Goal: Check status: Check status

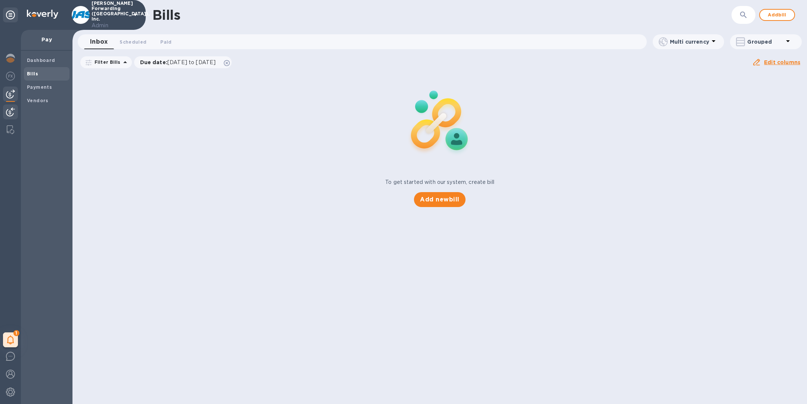
click at [12, 111] on img at bounding box center [10, 112] width 9 height 9
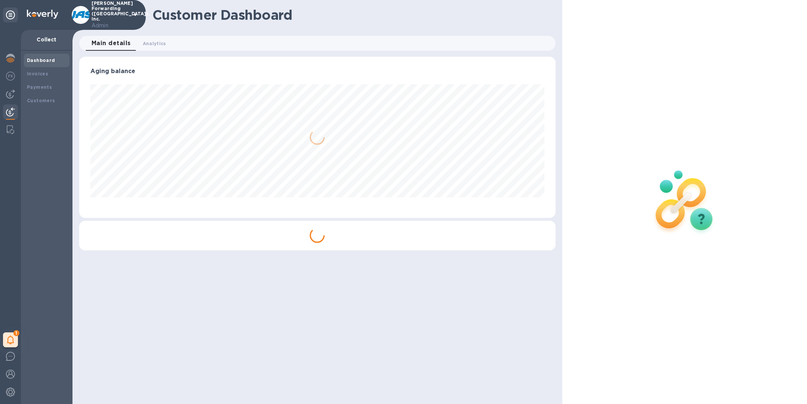
scroll to position [161, 476]
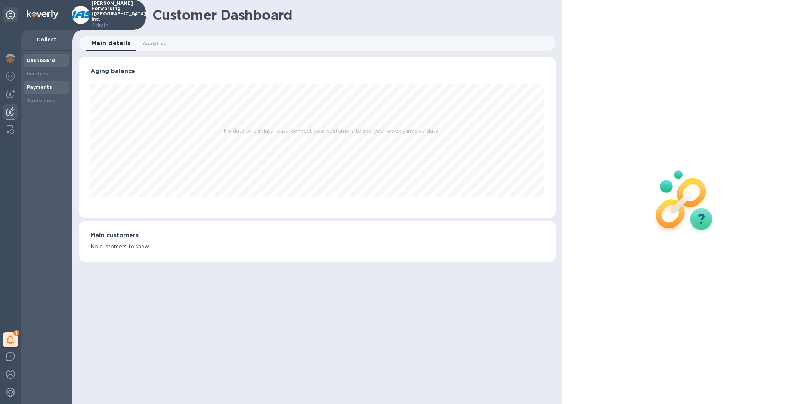
click at [43, 86] on b "Payments" at bounding box center [39, 87] width 25 height 6
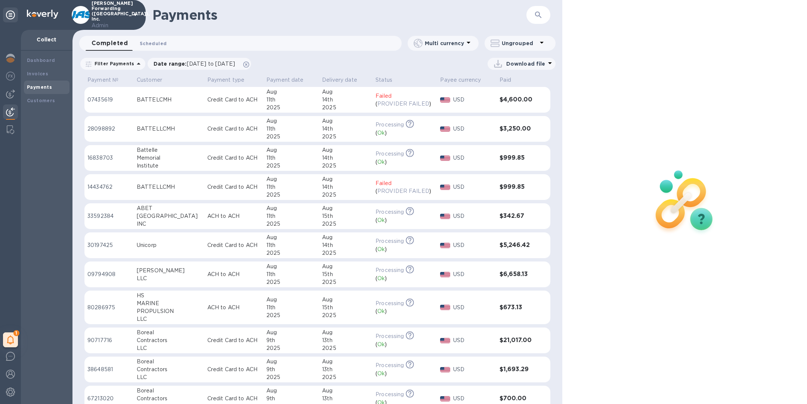
click at [160, 43] on span "Scheduled 0" at bounding box center [153, 44] width 27 height 8
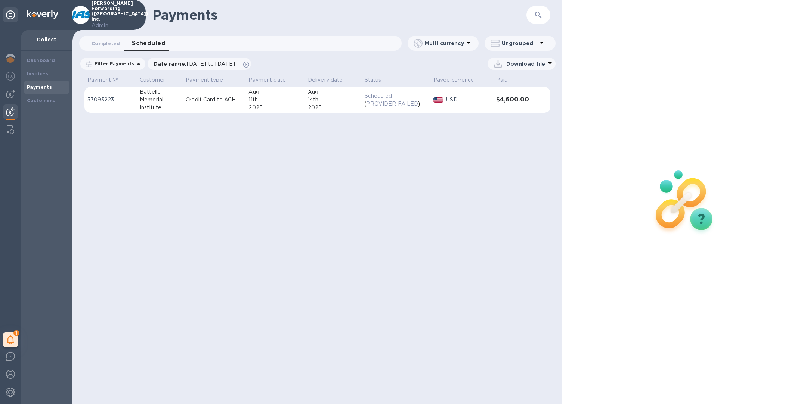
click at [489, 98] on p "USD" at bounding box center [468, 100] width 44 height 8
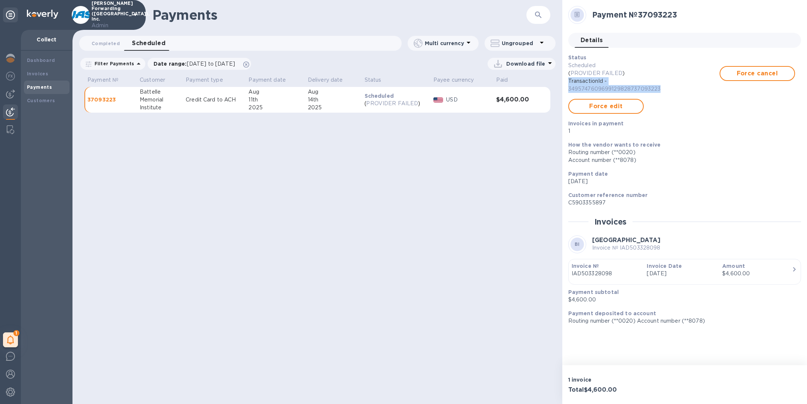
drag, startPoint x: 664, startPoint y: 90, endPoint x: 568, endPoint y: 81, distance: 96.0
click at [568, 82] on p "TransactionId - 3495747609699129828737093223" at bounding box center [643, 85] width 151 height 16
copy p "TransactionId - 3495747609699129828737093223"
click at [249, 65] on icon at bounding box center [246, 65] width 6 height 6
click at [114, 45] on span "Completed 0" at bounding box center [105, 44] width 28 height 8
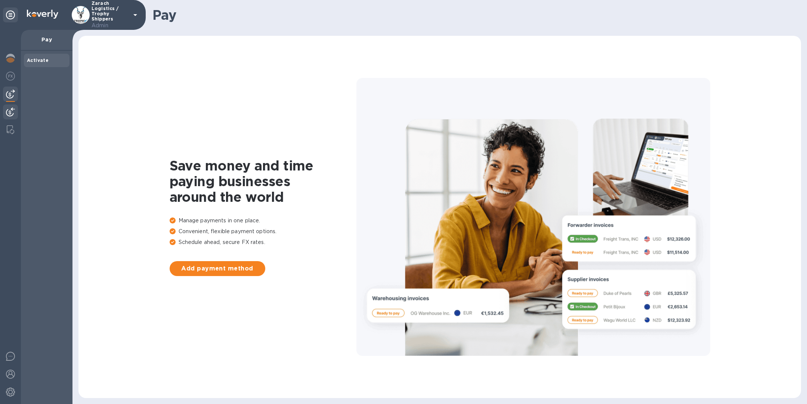
click at [9, 114] on img at bounding box center [10, 112] width 9 height 9
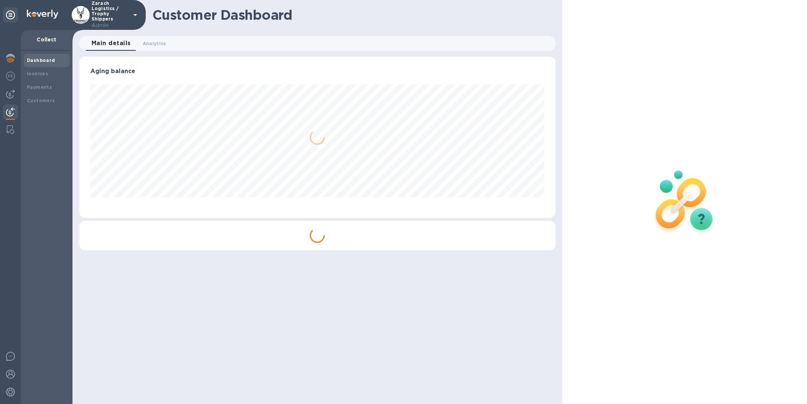
scroll to position [161, 476]
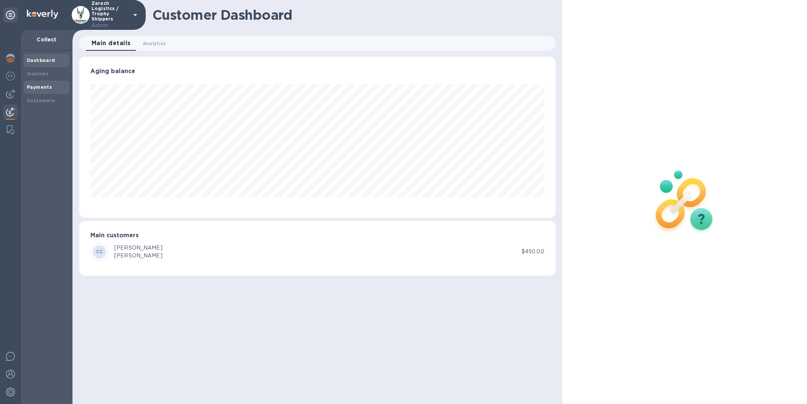
click at [40, 83] on div "Payments" at bounding box center [47, 87] width 46 height 13
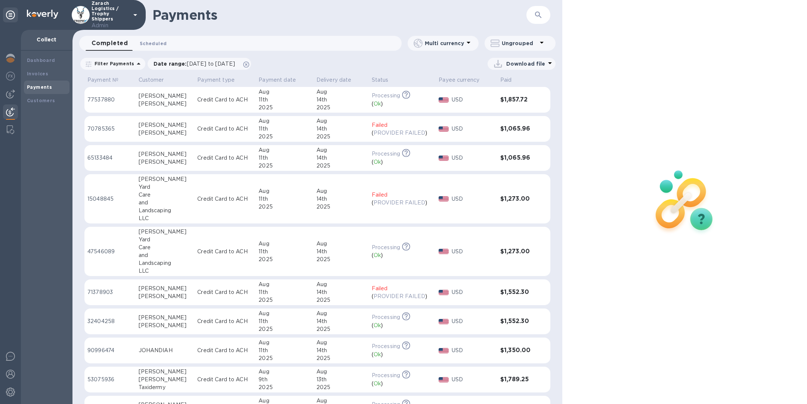
click at [158, 42] on span "Scheduled 0" at bounding box center [153, 44] width 27 height 8
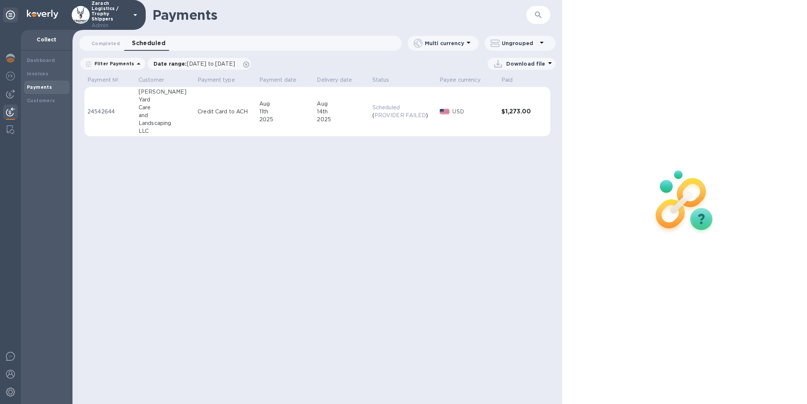
click at [166, 125] on div "Landscaping" at bounding box center [165, 123] width 53 height 8
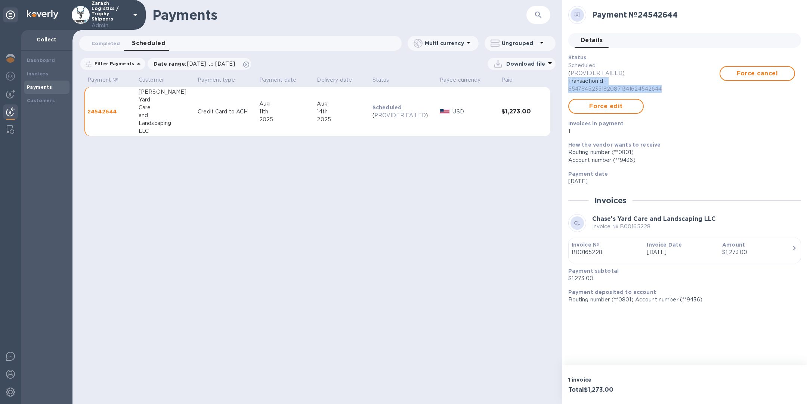
drag, startPoint x: 671, startPoint y: 90, endPoint x: 565, endPoint y: 81, distance: 106.0
click at [565, 81] on div "Status Scheduled ( PROVIDER FAILED ) TransactionId - 65478452351820871341624542…" at bounding box center [681, 94] width 233 height 87
copy p "TransactionId - 65478452351820871341624542644"
click at [103, 42] on span "Completed 0" at bounding box center [105, 44] width 28 height 8
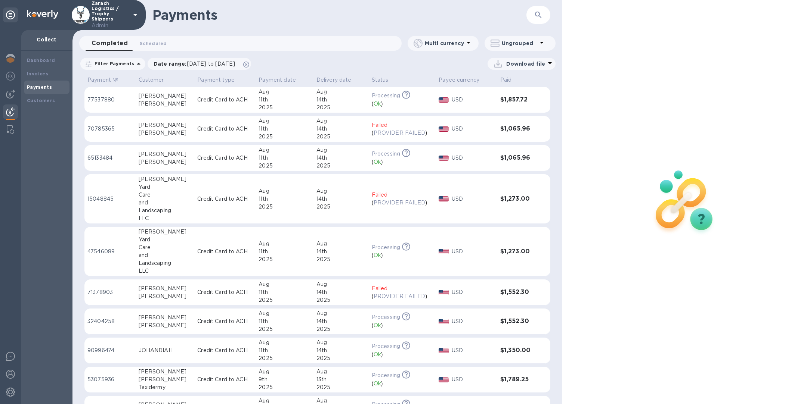
click at [197, 195] on td "Credit Card to ACH" at bounding box center [224, 199] width 61 height 50
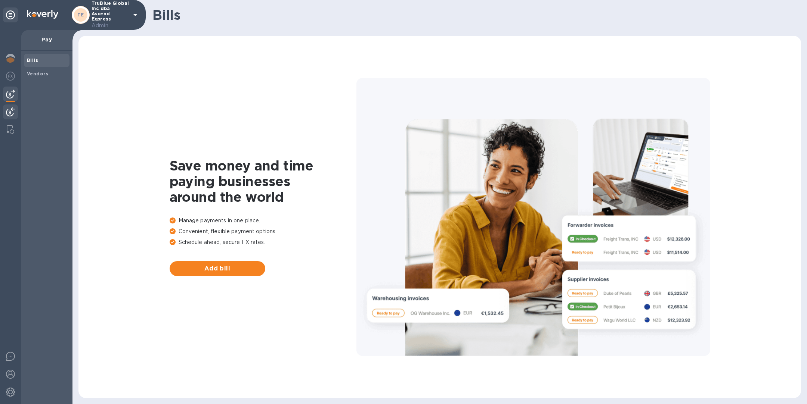
click at [10, 114] on img at bounding box center [10, 112] width 9 height 9
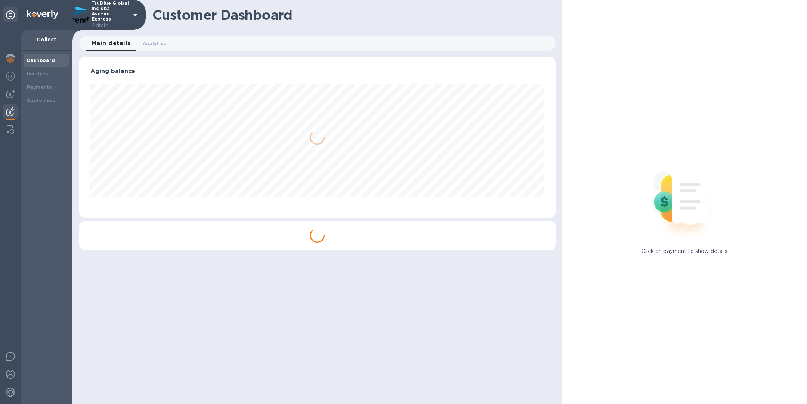
scroll to position [161, 476]
click at [37, 89] on b "Payments" at bounding box center [39, 87] width 25 height 6
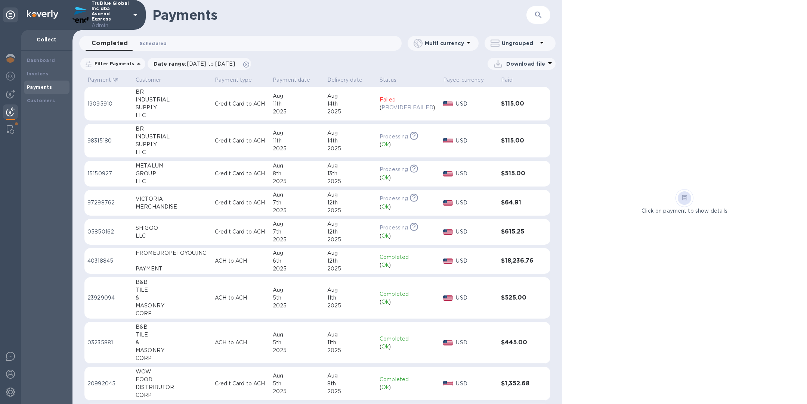
click at [153, 43] on span "Scheduled 0" at bounding box center [153, 44] width 27 height 8
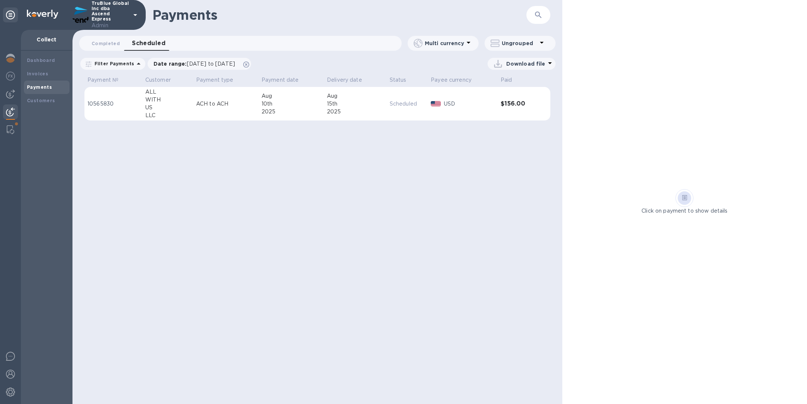
click at [176, 107] on div "US" at bounding box center [167, 108] width 45 height 8
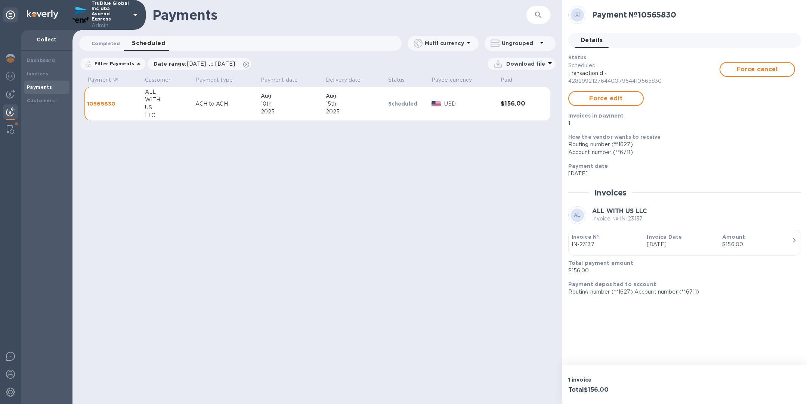
click at [111, 44] on span "Completed 0" at bounding box center [105, 44] width 28 height 8
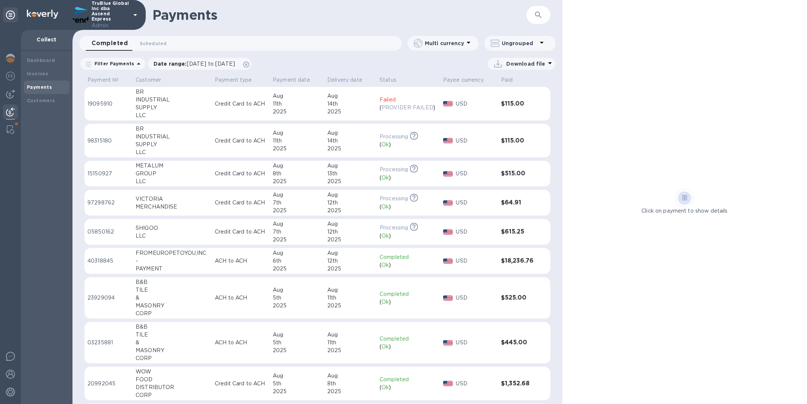
click at [124, 99] on td "19095910" at bounding box center [108, 104] width 48 height 34
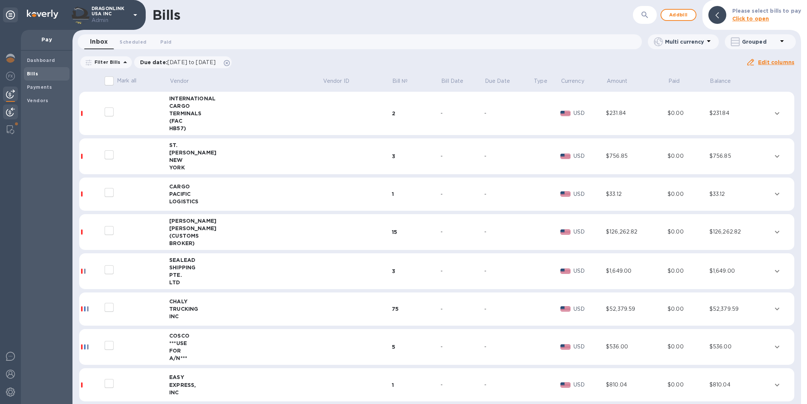
click at [4, 117] on div at bounding box center [10, 113] width 15 height 16
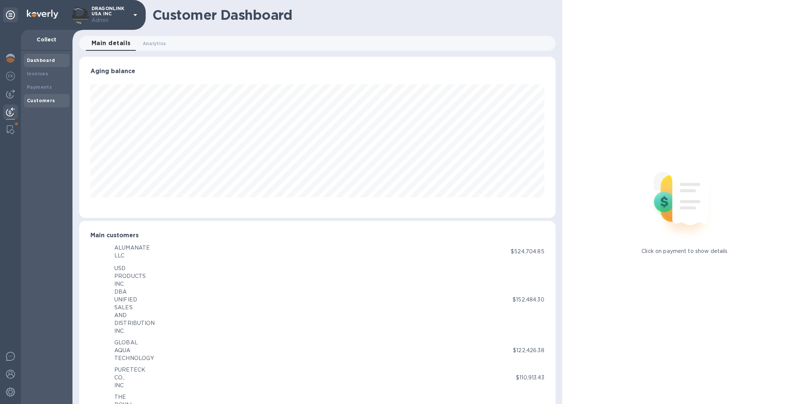
scroll to position [373272, 372960]
click at [38, 86] on b "Payments" at bounding box center [39, 87] width 25 height 6
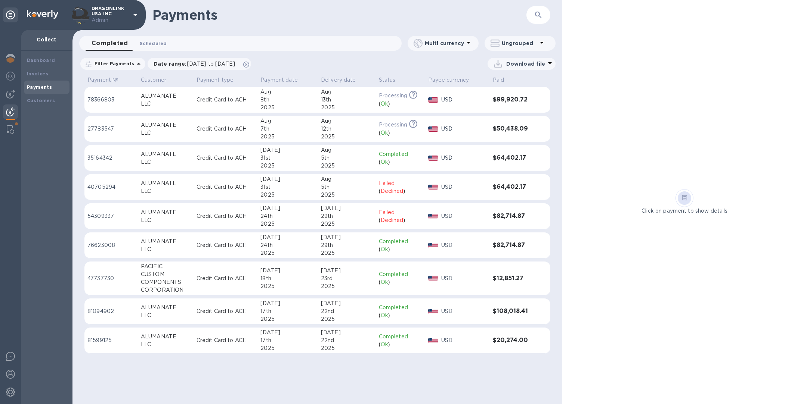
click at [148, 43] on span "Scheduled 0" at bounding box center [153, 44] width 27 height 8
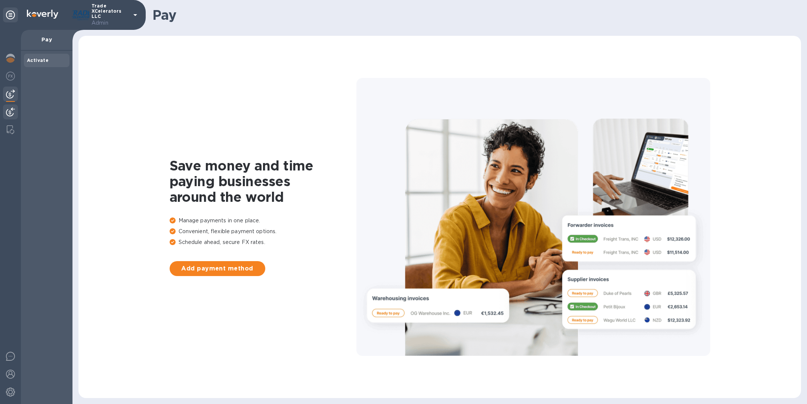
click at [12, 112] on img at bounding box center [10, 112] width 9 height 9
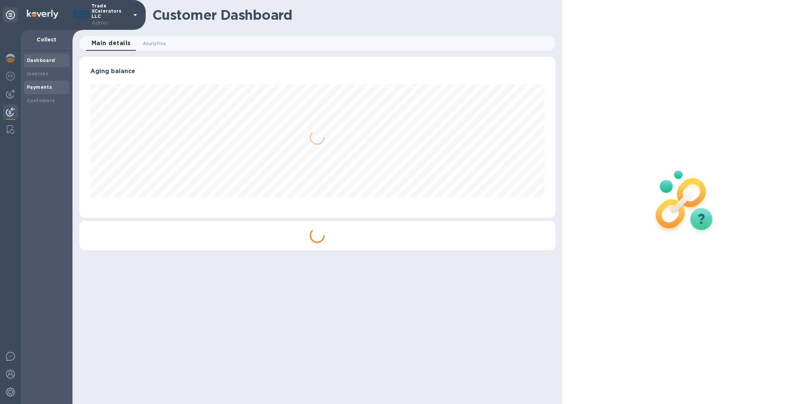
scroll to position [161, 476]
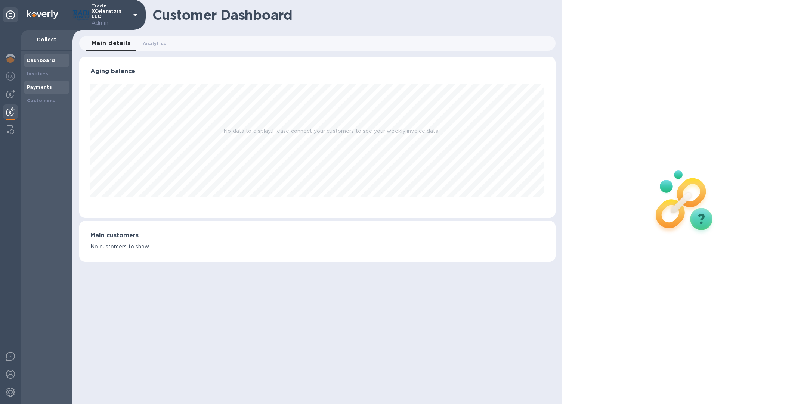
click at [43, 85] on b "Payments" at bounding box center [39, 87] width 25 height 6
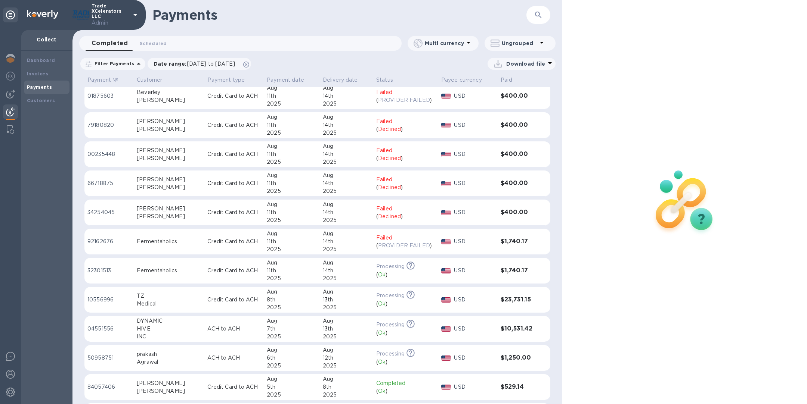
scroll to position [5, 0]
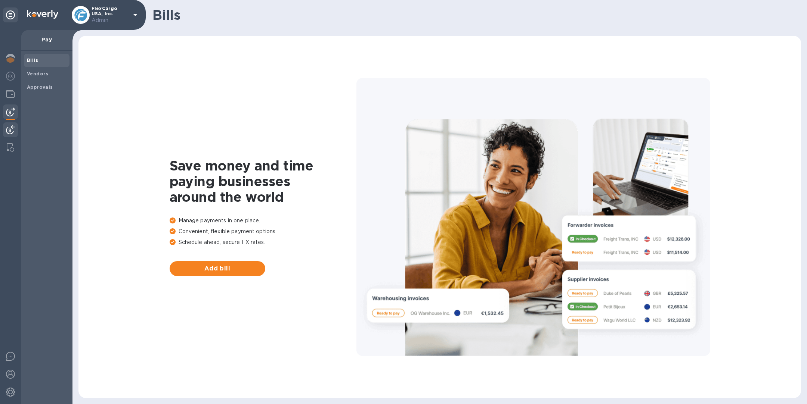
click at [9, 130] on img at bounding box center [10, 129] width 9 height 9
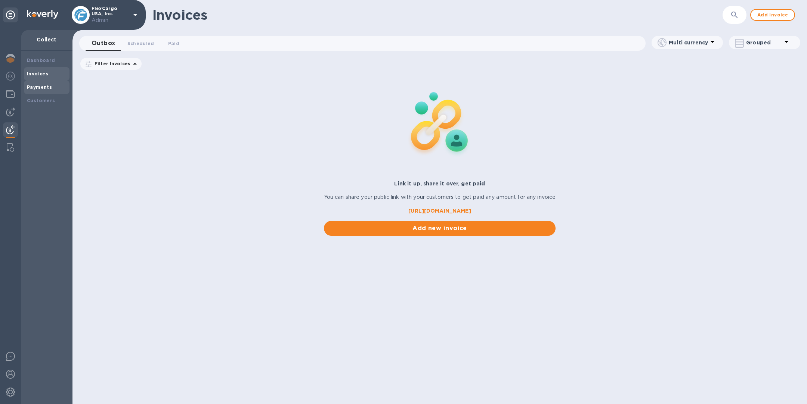
click at [43, 88] on b "Payments" at bounding box center [39, 87] width 25 height 6
